Goal: Check status: Check status

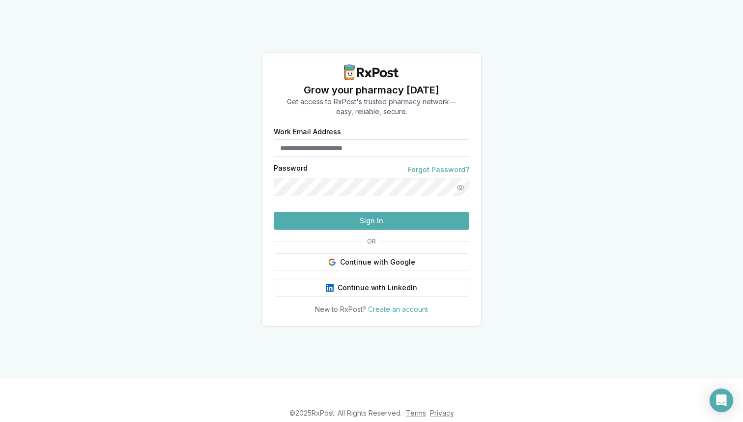
type input "**********"
click at [379, 230] on button "Sign In" at bounding box center [372, 221] width 196 height 18
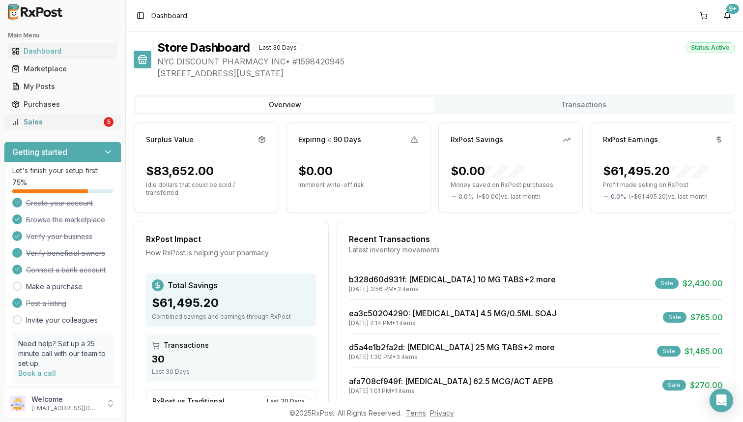
click at [107, 128] on link "Sales 5" at bounding box center [63, 122] width 110 height 18
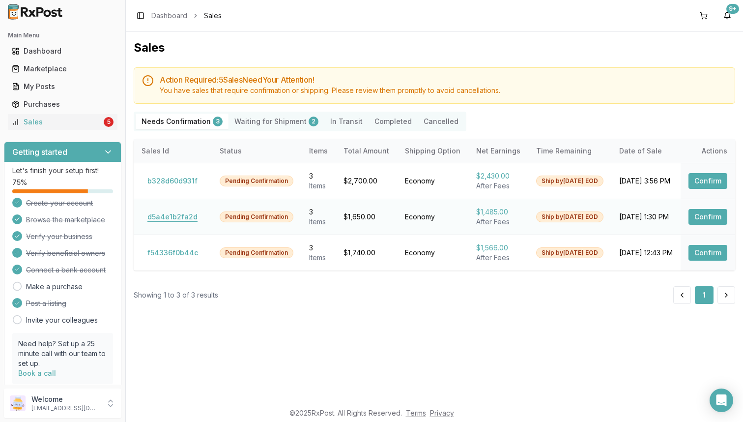
click at [171, 218] on button "d5a4e1b2fa2d" at bounding box center [173, 217] width 62 height 16
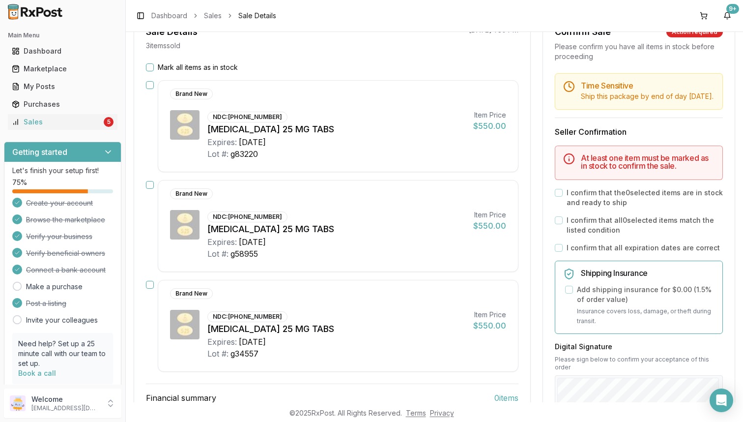
scroll to position [107, 0]
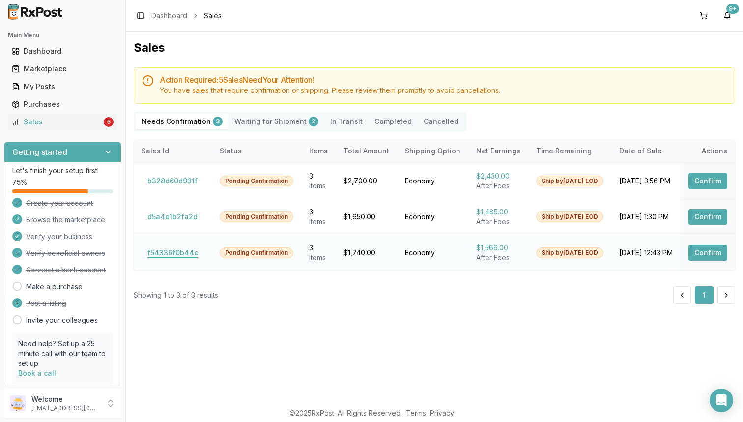
click at [177, 253] on button "f54336f0b44c" at bounding box center [173, 253] width 62 height 16
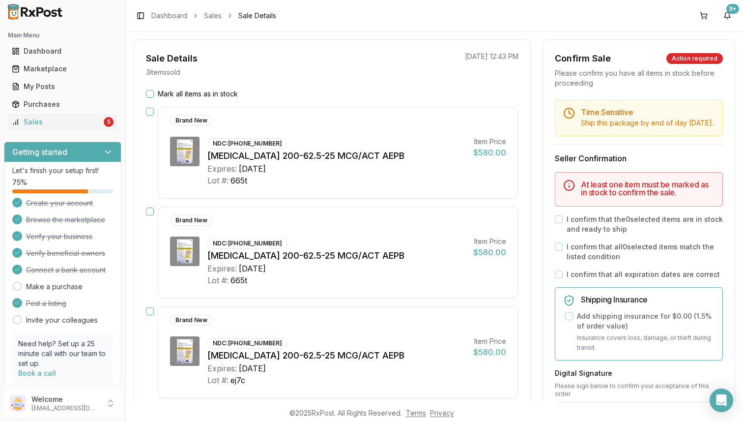
scroll to position [81, 0]
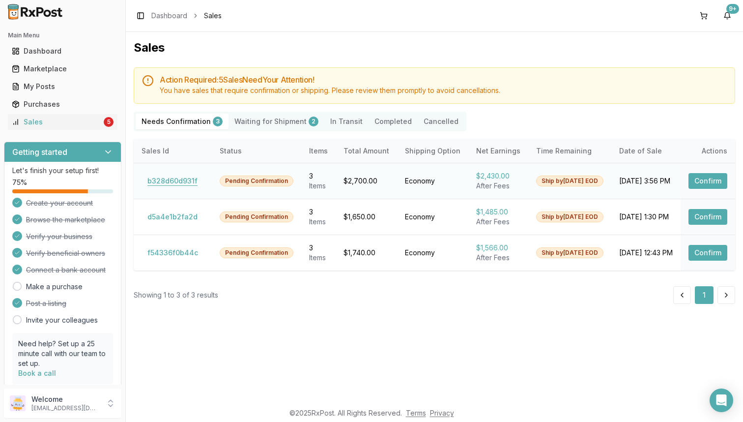
click at [171, 184] on button "b328d60d931f" at bounding box center [173, 181] width 62 height 16
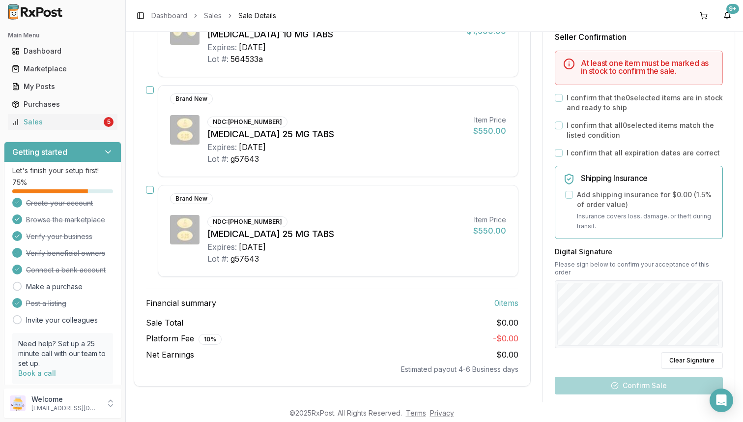
scroll to position [203, 0]
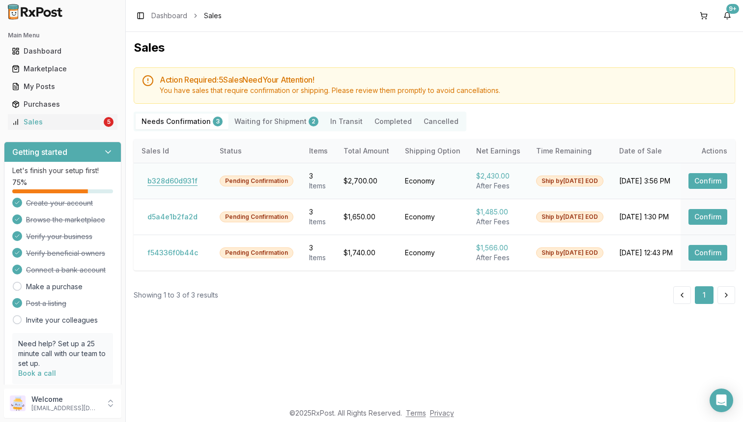
click at [170, 182] on button "b328d60d931f" at bounding box center [173, 181] width 62 height 16
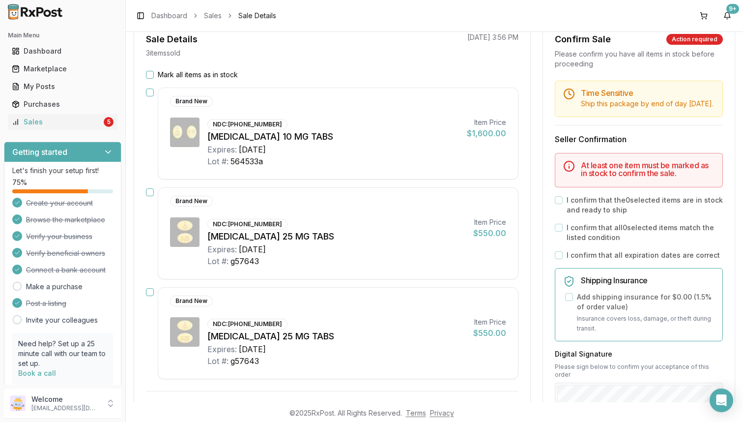
scroll to position [99, 0]
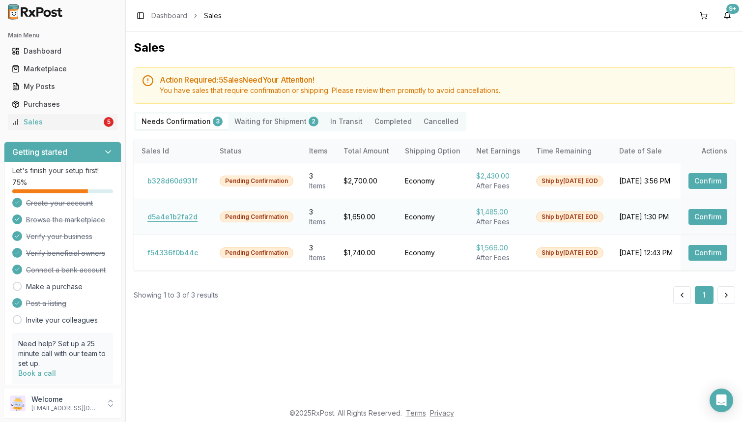
click at [182, 223] on button "d5a4e1b2fa2d" at bounding box center [173, 217] width 62 height 16
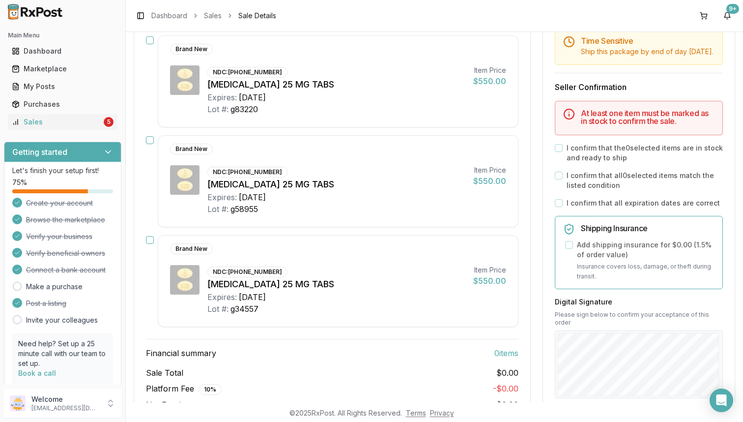
scroll to position [149, 0]
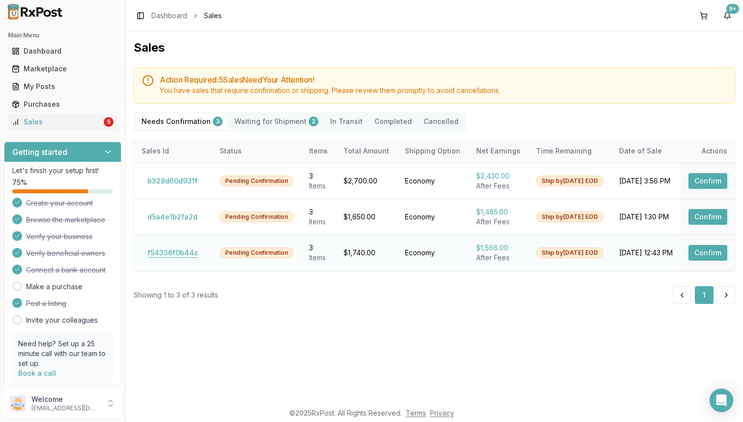
click at [173, 255] on button "f54336f0b44c" at bounding box center [173, 253] width 62 height 16
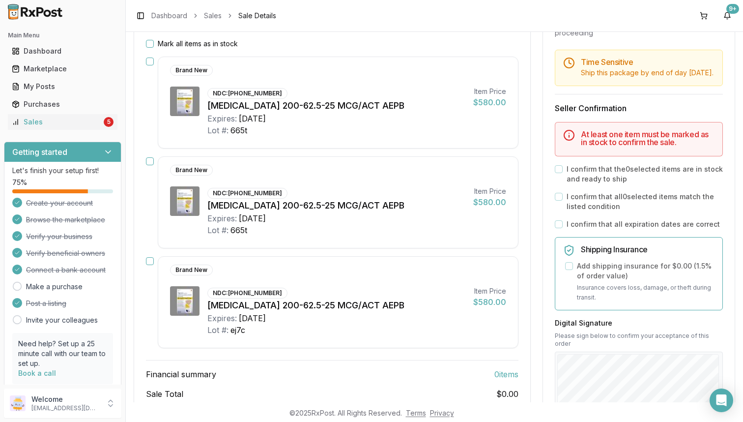
scroll to position [130, 0]
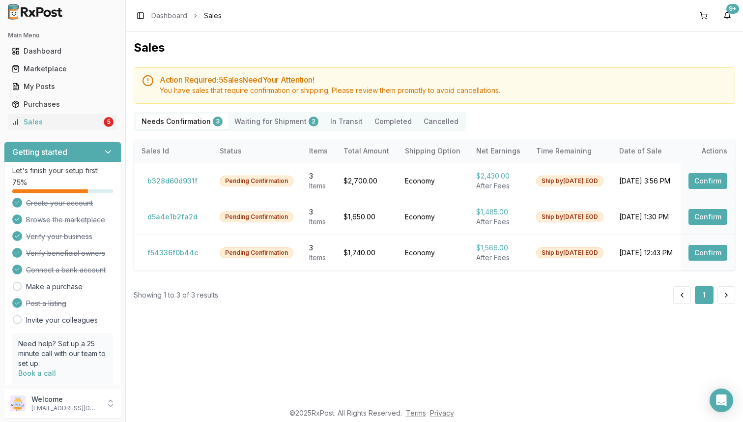
click at [258, 119] on Shipment "Waiting for Shipment 2" at bounding box center [277, 122] width 96 height 16
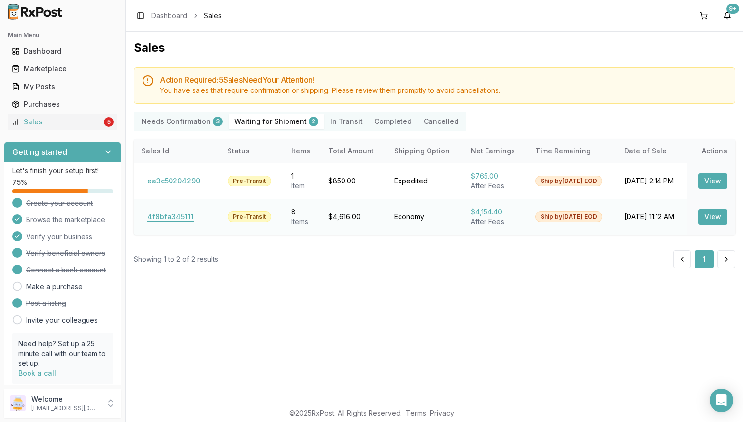
click at [162, 214] on button "4f8bfa345111" at bounding box center [171, 217] width 58 height 16
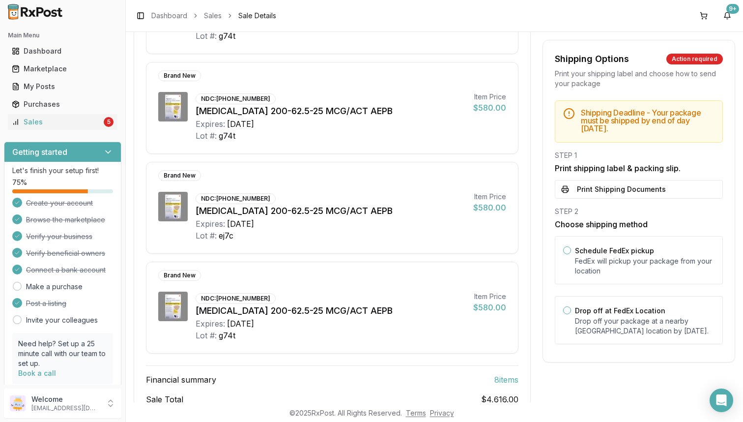
scroll to position [607, 0]
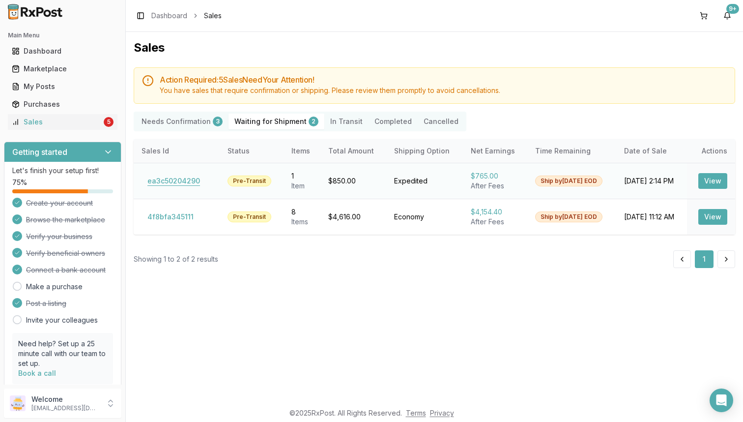
click at [176, 186] on button "ea3c50204290" at bounding box center [174, 181] width 64 height 16
